Goal: Find specific page/section: Find specific page/section

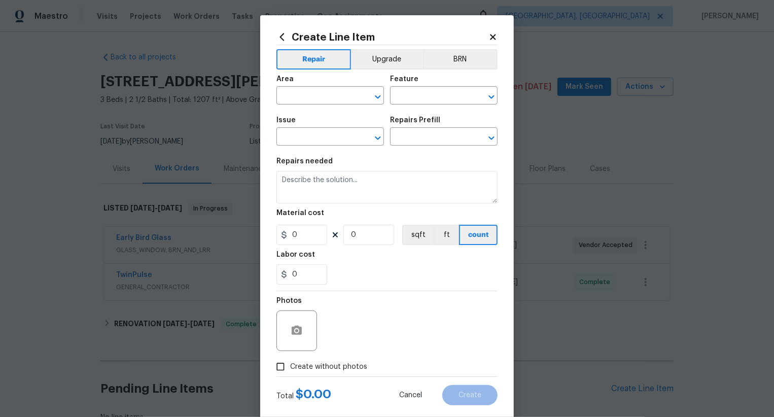
scroll to position [74, 0]
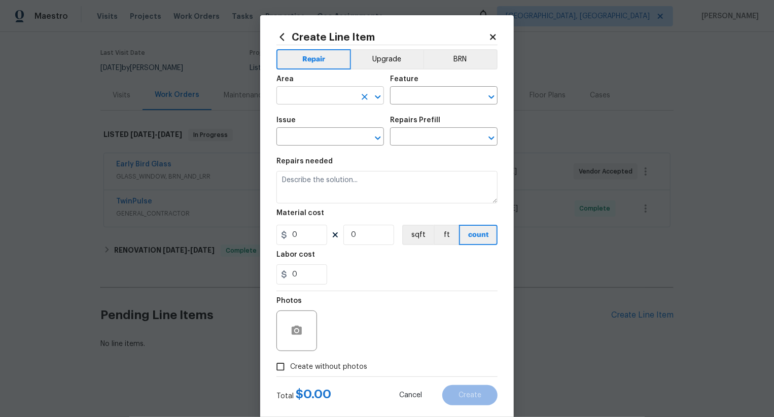
click at [301, 103] on input "text" at bounding box center [315, 97] width 79 height 16
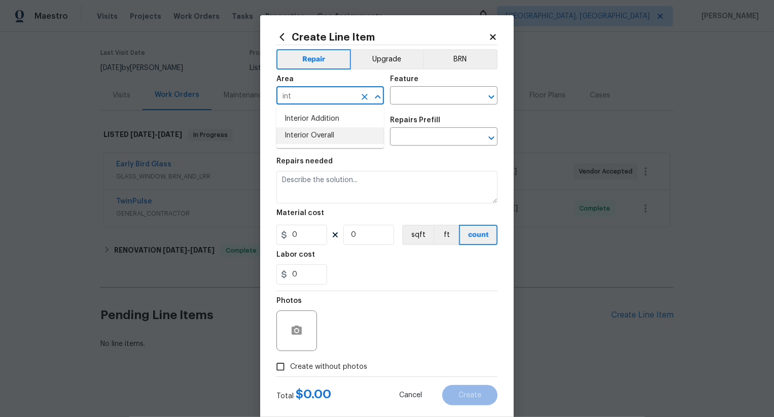
type input "int"
